Goal: Information Seeking & Learning: Find specific fact

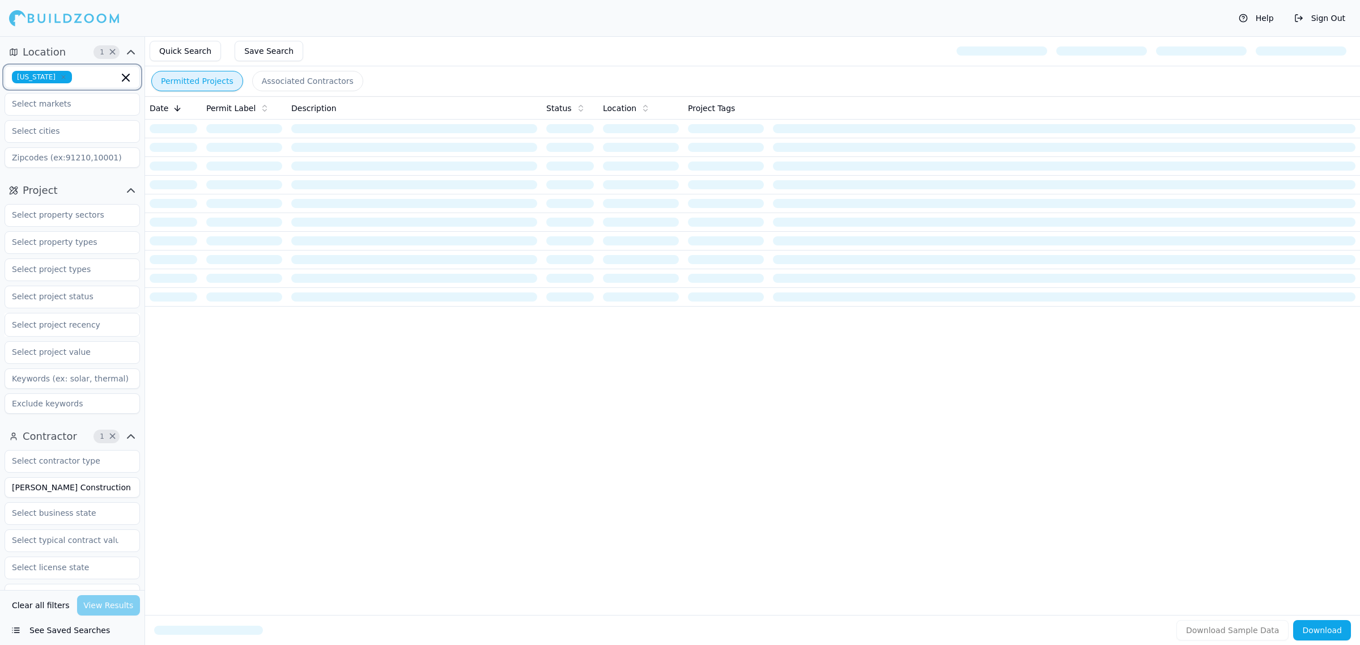
click at [120, 72] on icon "button" at bounding box center [126, 78] width 14 height 14
click at [76, 80] on input "text" at bounding box center [65, 76] width 120 height 20
type input "geo"
drag, startPoint x: 111, startPoint y: 496, endPoint x: 0, endPoint y: 500, distance: 111.1
click at [0, 500] on div "Contractor 1 × [PERSON_NAME] Construction Services Verified License Has Phone H…" at bounding box center [72, 617] width 144 height 388
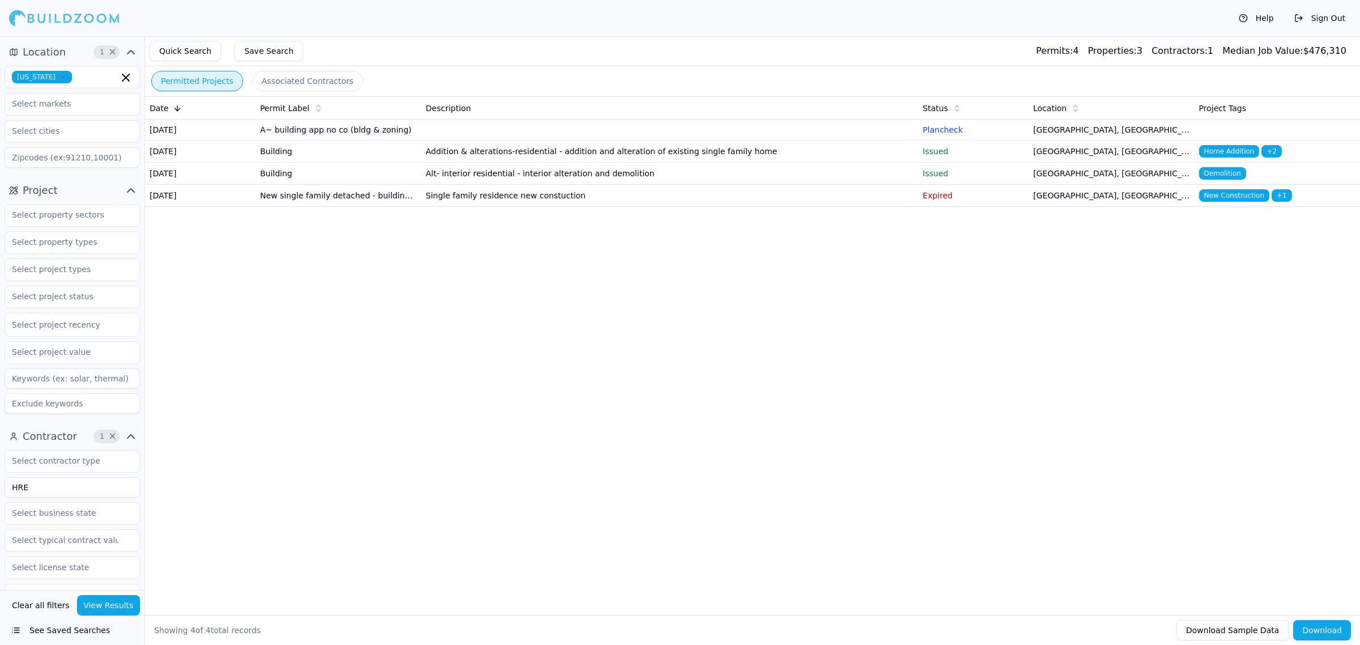
type input "HRE"
click at [115, 605] on button "View Results" at bounding box center [108, 605] width 63 height 20
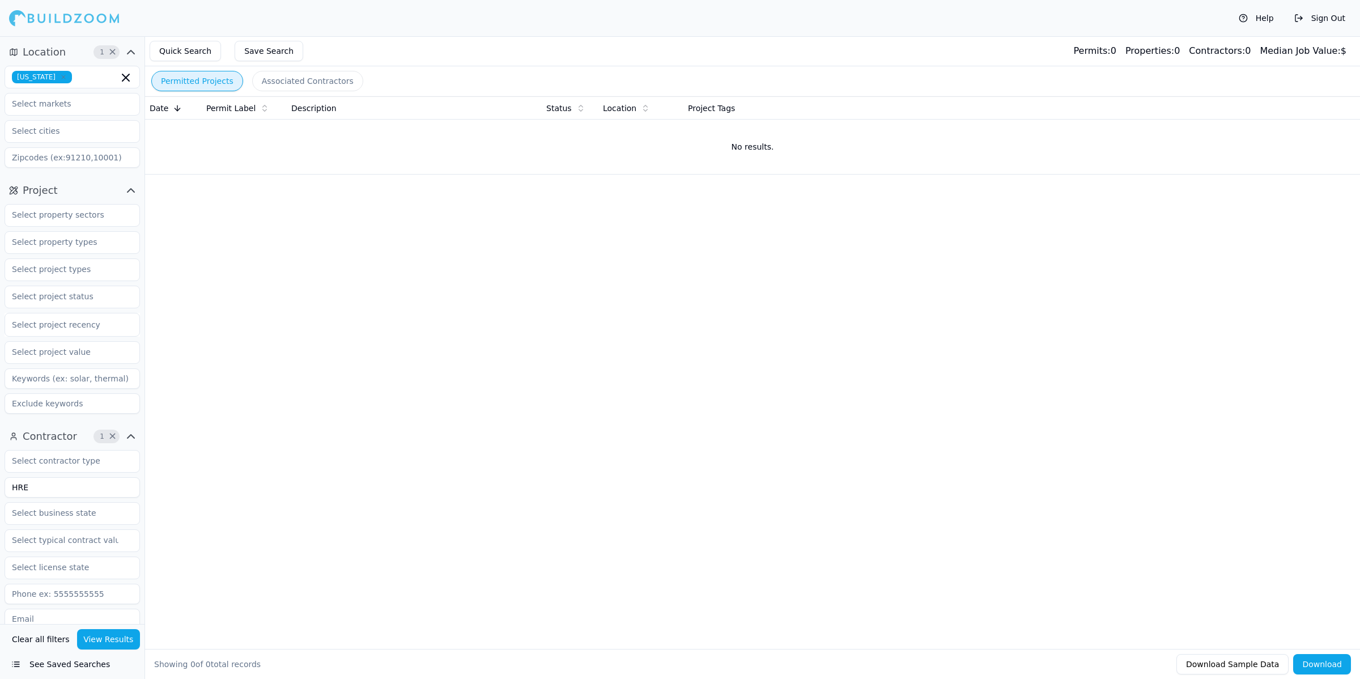
click at [475, 395] on div "Date Permit Label Description Status Location Project Tags No results." at bounding box center [752, 354] width 1215 height 516
click at [683, 369] on div "Date Permit Label Description Status Location Project Tags No results." at bounding box center [752, 354] width 1215 height 516
click at [561, 364] on div "Date Permit Label Description Status Location Project Tags No results." at bounding box center [752, 354] width 1215 height 516
drag, startPoint x: 555, startPoint y: 361, endPoint x: 330, endPoint y: 420, distance: 233.1
click at [558, 361] on div "Date Permit Label Description Status Location Project Tags No results." at bounding box center [752, 354] width 1215 height 516
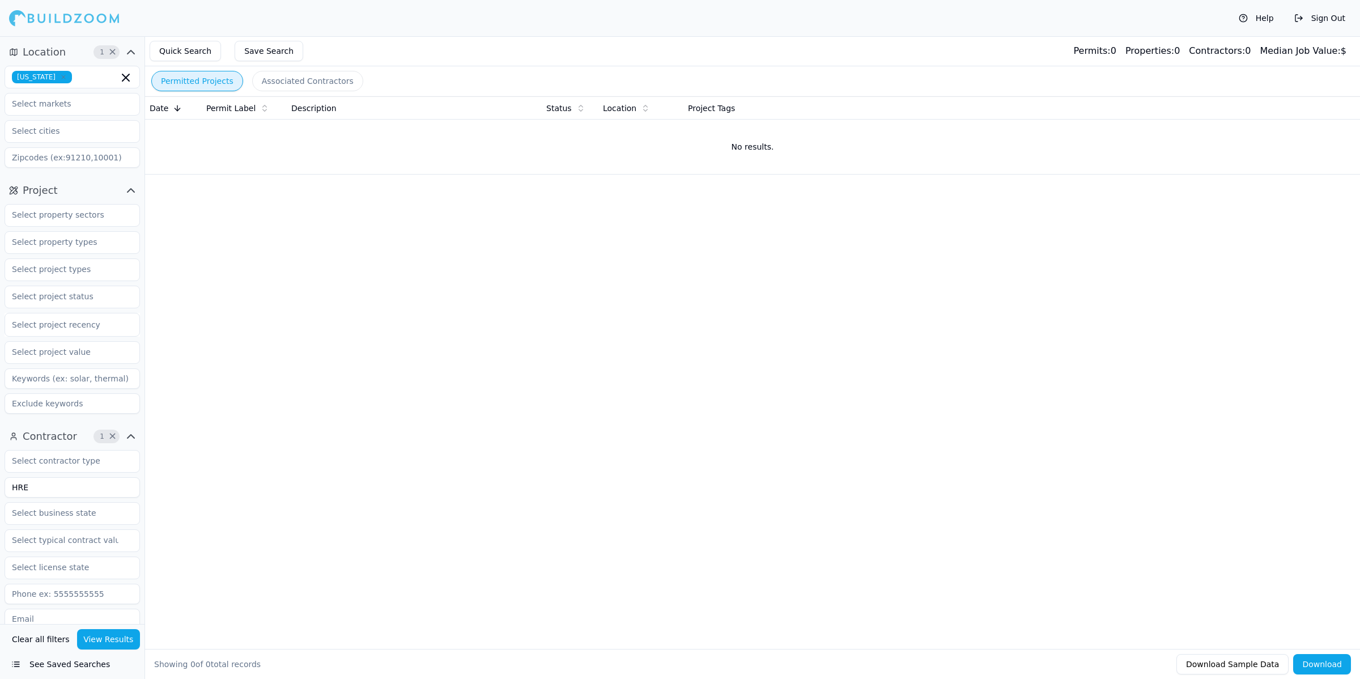
click at [85, 21] on div at bounding box center [64, 18] width 110 height 23
